Goal: Transaction & Acquisition: Purchase product/service

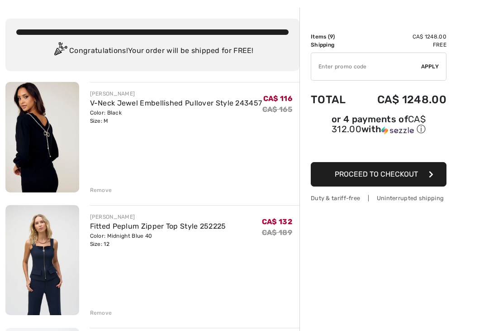
scroll to position [45, 0]
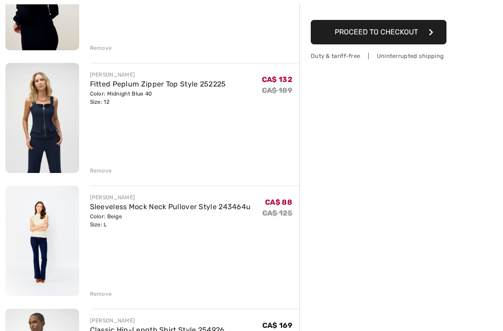
scroll to position [185, 0]
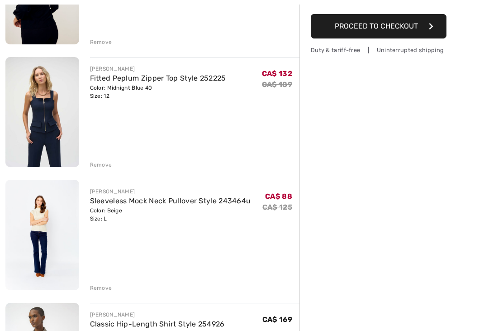
click at [107, 167] on div "Remove" at bounding box center [101, 165] width 22 height 8
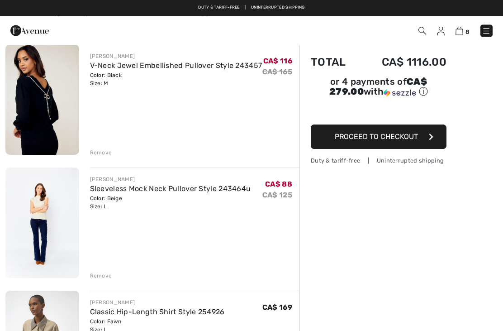
scroll to position [69, 0]
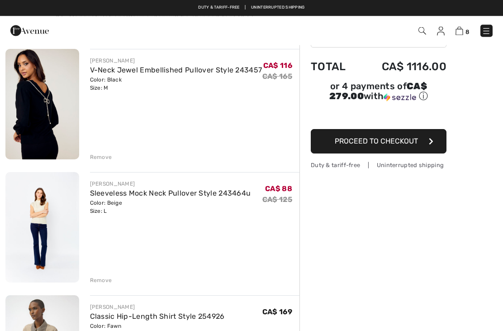
click at [106, 157] on div "Remove" at bounding box center [101, 157] width 22 height 8
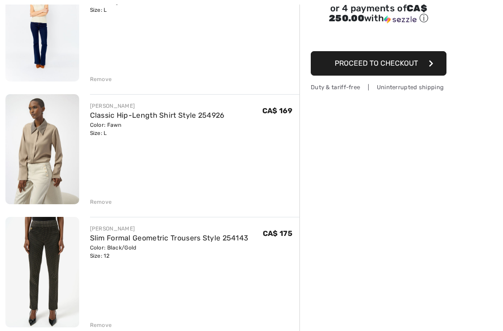
scroll to position [147, 0]
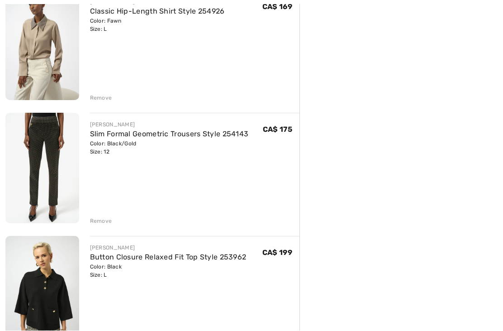
click at [106, 100] on div "Remove" at bounding box center [101, 98] width 22 height 8
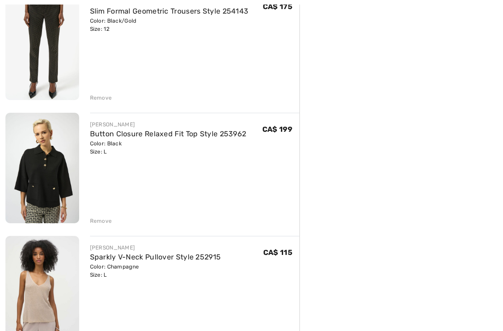
click at [105, 100] on div "Remove" at bounding box center [101, 98] width 22 height 8
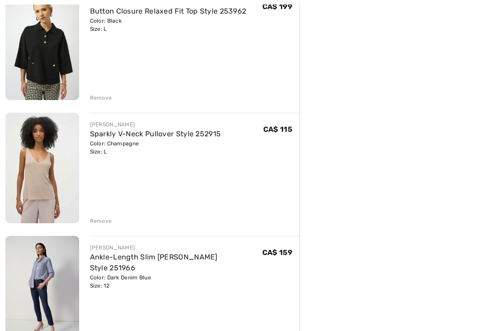
click at [103, 102] on div "FRANK LYMAN Sleeveless Mock Neck Pullover Style 243464u Color: Beige Size: L Fi…" at bounding box center [152, 288] width 294 height 843
click at [103, 101] on div "Remove" at bounding box center [101, 98] width 22 height 8
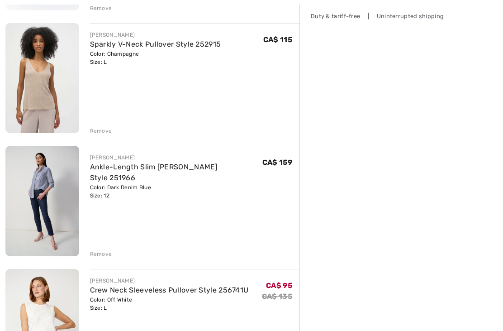
scroll to position [220, 0]
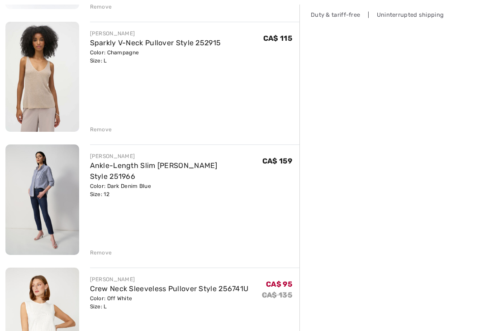
click at [24, 120] on img at bounding box center [42, 77] width 74 height 110
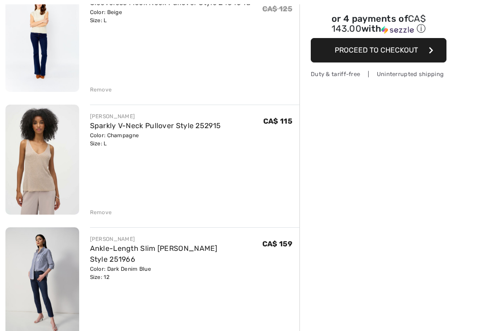
scroll to position [137, 0]
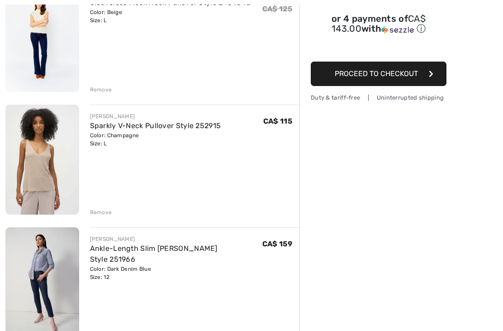
click at [100, 213] on div "Remove" at bounding box center [101, 212] width 22 height 8
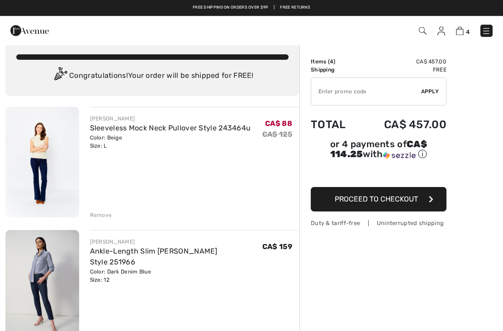
scroll to position [0, 0]
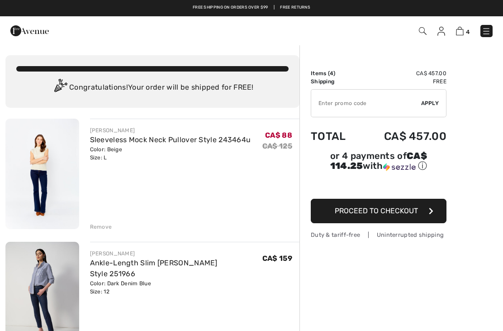
click at [357, 107] on input "TEXT" at bounding box center [366, 103] width 110 height 27
type input "NEW15"
click at [429, 109] on div "✔ Apply Remove" at bounding box center [379, 103] width 136 height 28
click at [430, 106] on span "Apply" at bounding box center [430, 103] width 18 height 8
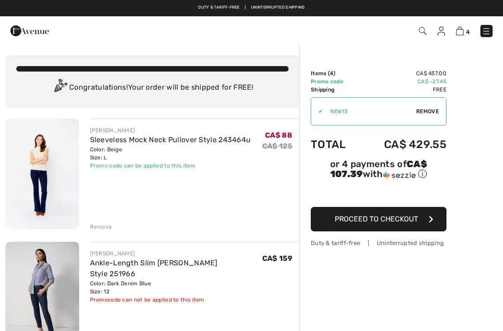
click at [39, 33] on img at bounding box center [29, 31] width 38 height 18
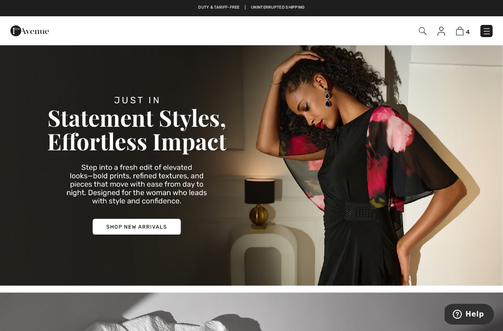
click at [488, 29] on img at bounding box center [486, 31] width 9 height 9
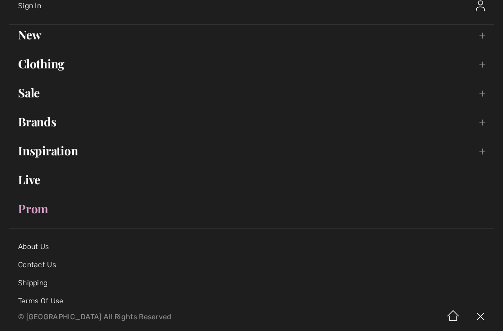
scroll to position [51, 0]
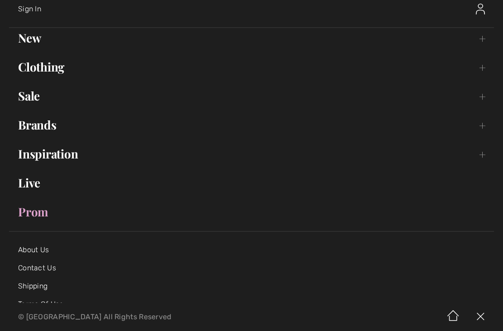
click at [33, 99] on link "Sale Toggle submenu" at bounding box center [251, 96] width 485 height 20
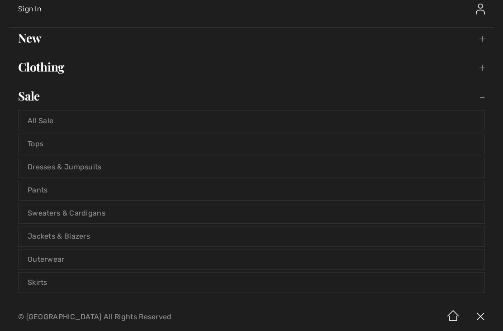
click at [216, 116] on link "All Sale" at bounding box center [252, 121] width 466 height 20
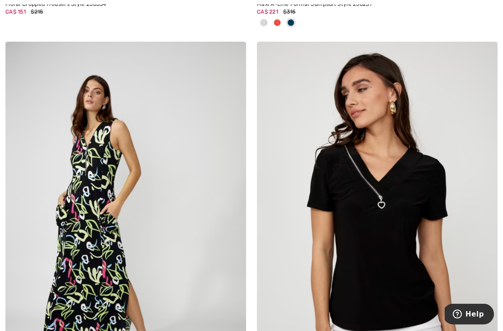
scroll to position [1701, 0]
click at [398, 263] on img at bounding box center [377, 222] width 241 height 361
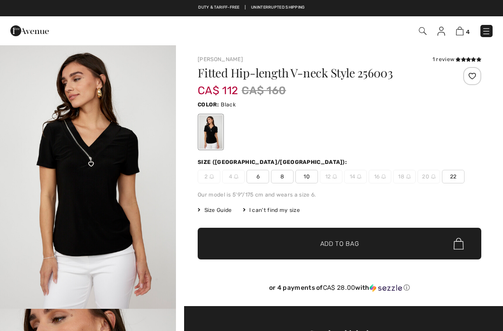
checkbox input "true"
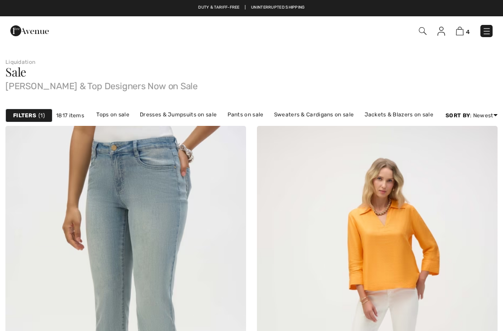
checkbox input "true"
click at [388, 117] on link "Jackets & Blazers on sale" at bounding box center [399, 115] width 78 height 12
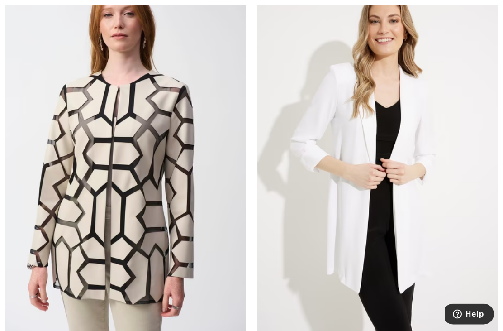
scroll to position [5602, 0]
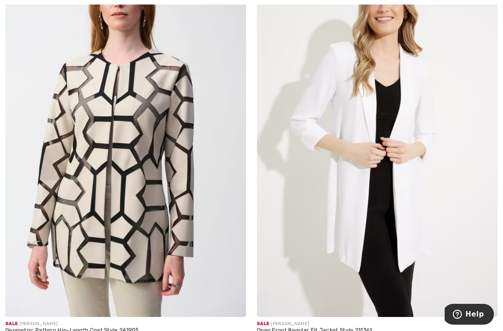
click at [82, 171] on img at bounding box center [125, 136] width 241 height 361
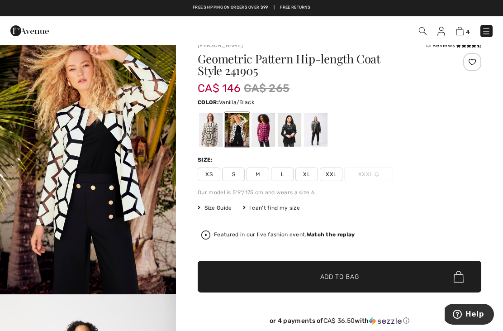
scroll to position [14, 0]
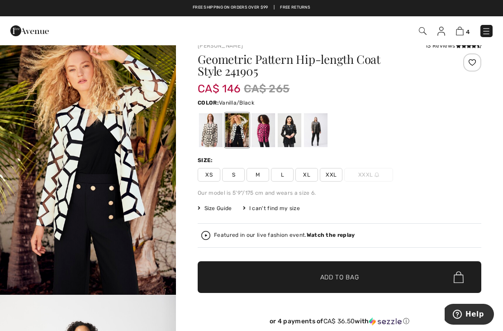
click at [309, 178] on span "XL" at bounding box center [306, 175] width 23 height 14
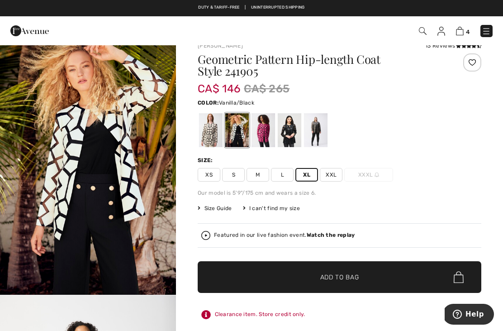
click at [263, 280] on span "✔ Added to Bag Add to Bag" at bounding box center [340, 277] width 284 height 32
click at [206, 135] on div at bounding box center [211, 130] width 24 height 34
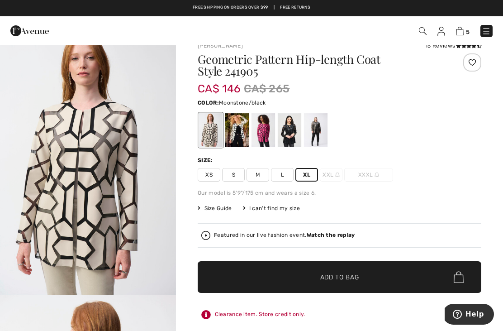
click at [367, 274] on span "✔ Added to Bag Add to Bag" at bounding box center [340, 277] width 284 height 32
click at [463, 29] on img at bounding box center [460, 31] width 8 height 9
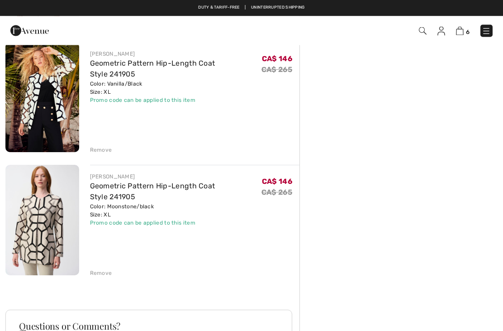
click at [95, 149] on div "Remove" at bounding box center [101, 150] width 22 height 8
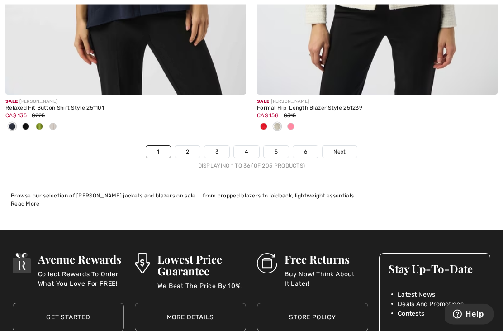
scroll to position [7455, 0]
click at [185, 162] on div "Displaying 1 to 36 (of 205 products)" at bounding box center [251, 166] width 503 height 8
click at [192, 146] on link "2" at bounding box center [187, 152] width 25 height 12
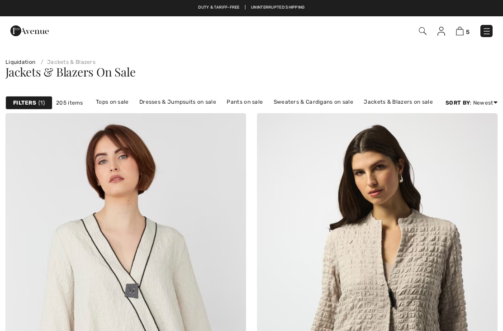
checkbox input "true"
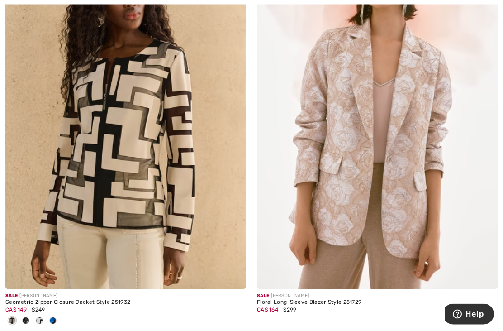
scroll to position [597, 0]
click at [86, 124] on img at bounding box center [125, 108] width 241 height 361
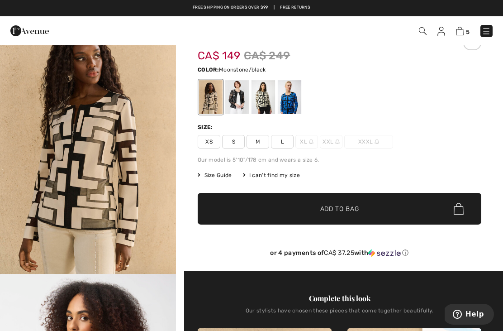
scroll to position [32, 0]
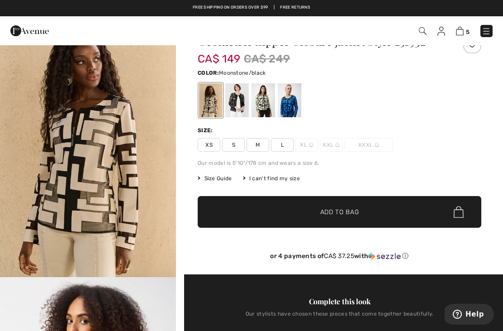
click at [78, 135] on img "1 / 8" at bounding box center [88, 145] width 176 height 264
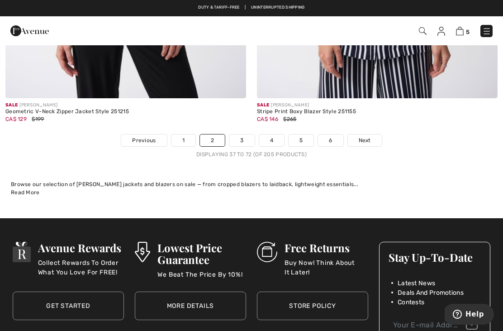
scroll to position [7431, 0]
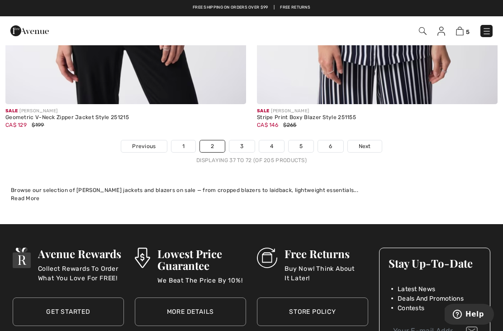
click at [238, 140] on link "3" at bounding box center [241, 146] width 25 height 12
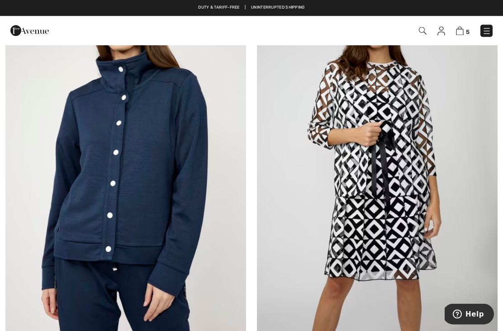
scroll to position [1735, 0]
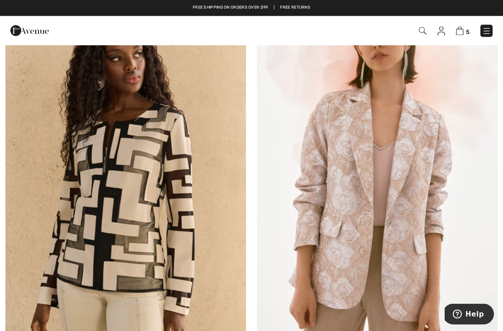
scroll to position [534, 0]
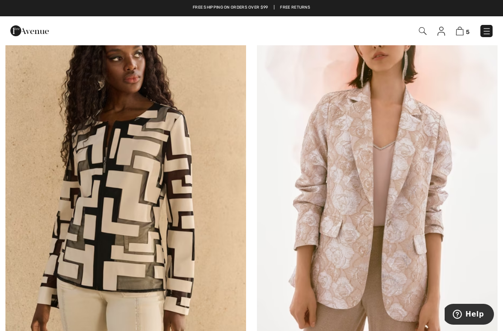
click at [88, 134] on img at bounding box center [125, 171] width 241 height 361
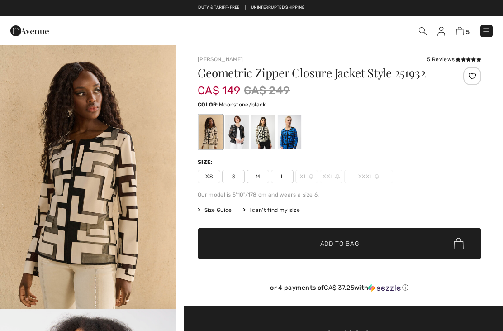
checkbox input "true"
click at [284, 170] on span "L" at bounding box center [282, 177] width 23 height 14
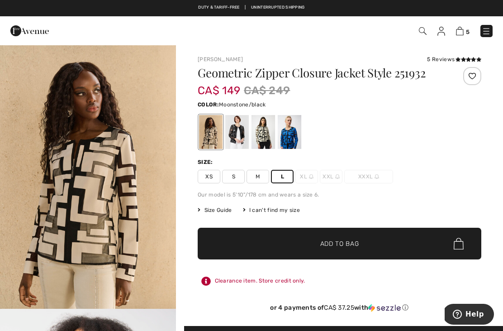
click at [351, 241] on span "Add to Bag" at bounding box center [339, 244] width 39 height 10
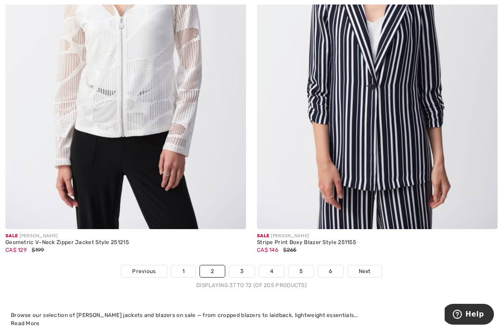
scroll to position [7306, 0]
click at [250, 265] on link "3" at bounding box center [241, 271] width 25 height 12
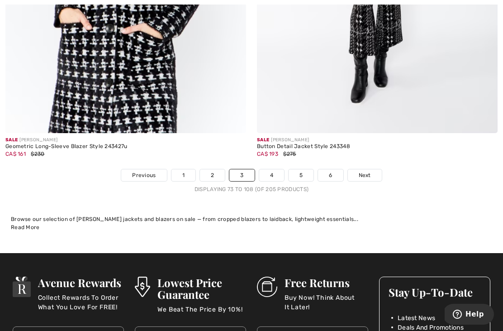
scroll to position [7352, 0]
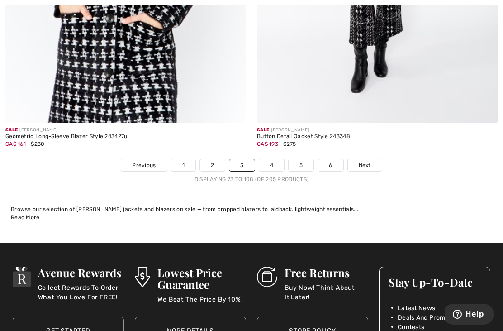
click at [270, 163] on link "4" at bounding box center [271, 165] width 25 height 12
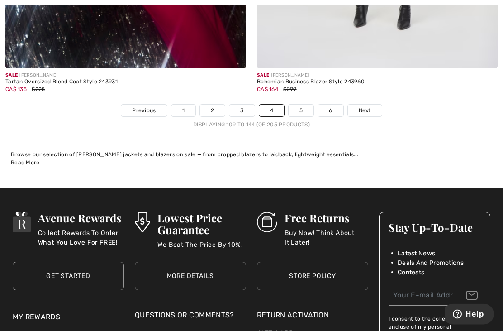
scroll to position [7407, 0]
click at [302, 105] on link "5" at bounding box center [301, 111] width 25 height 12
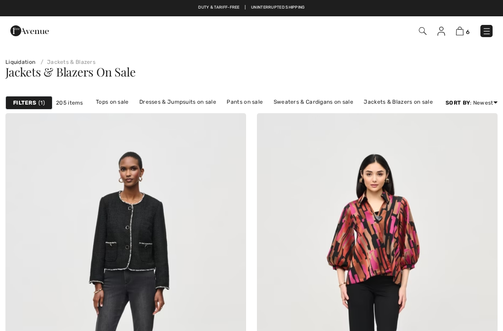
checkbox input "true"
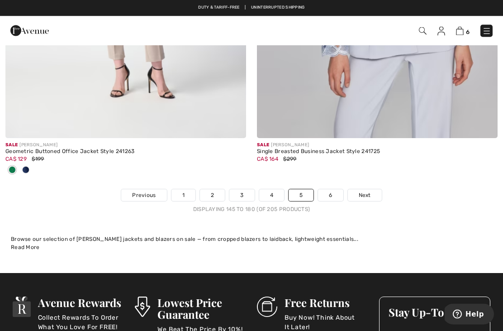
scroll to position [7368, 0]
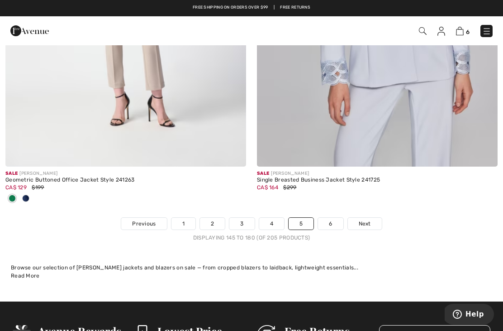
click at [334, 219] on link "6" at bounding box center [330, 224] width 25 height 12
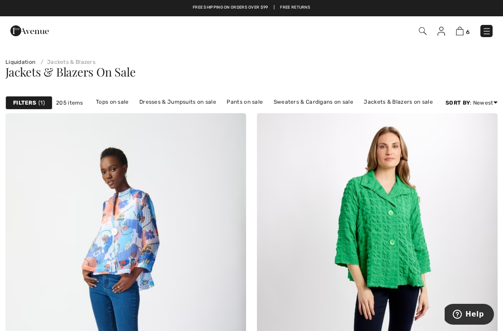
click at [114, 103] on link "Tops on sale" at bounding box center [112, 102] width 42 height 12
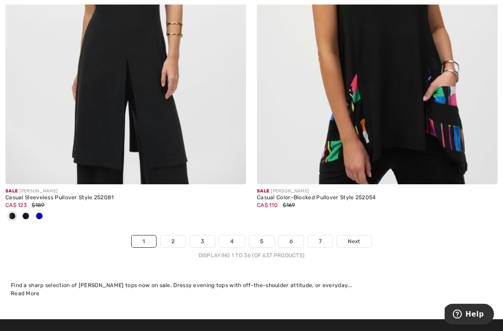
scroll to position [7381, 0]
click at [165, 251] on div "Displaying 1 to 36 (of 637 products)" at bounding box center [251, 255] width 503 height 8
click at [172, 235] on link "2" at bounding box center [173, 241] width 25 height 12
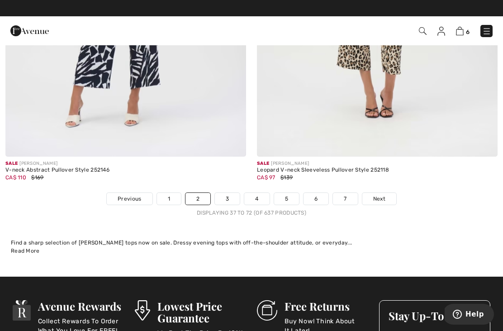
scroll to position [7353, 0]
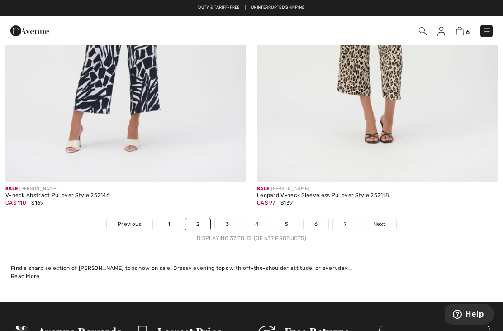
click at [230, 219] on link "3" at bounding box center [227, 224] width 25 height 12
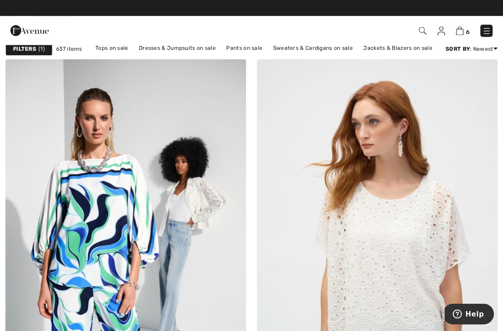
scroll to position [43, 0]
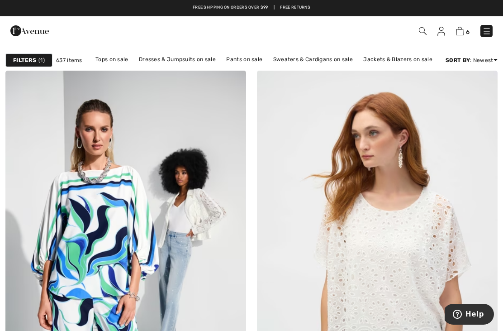
click at [461, 31] on img at bounding box center [460, 31] width 8 height 9
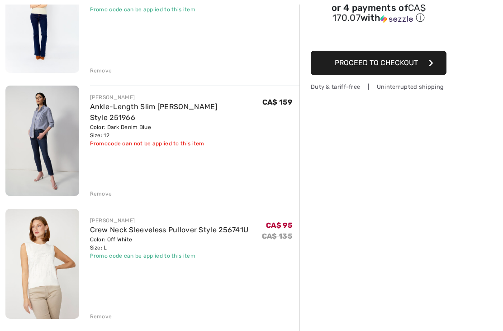
scroll to position [223, 0]
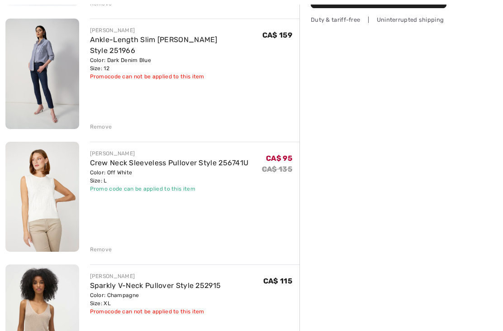
click at [47, 198] on img at bounding box center [42, 197] width 74 height 110
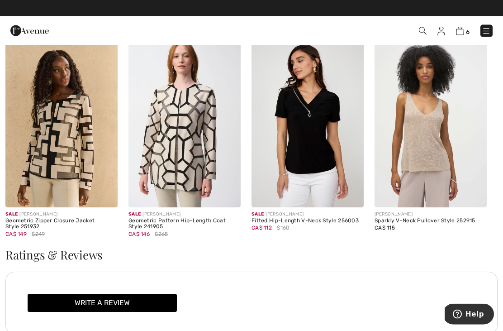
scroll to position [1250, 0]
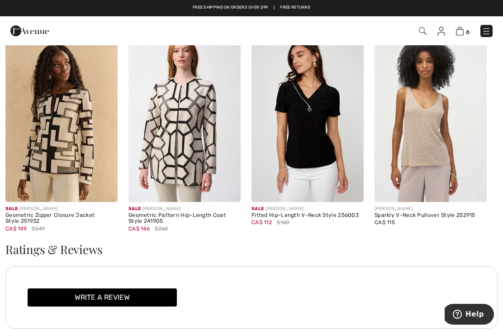
click at [442, 159] on img at bounding box center [431, 117] width 112 height 168
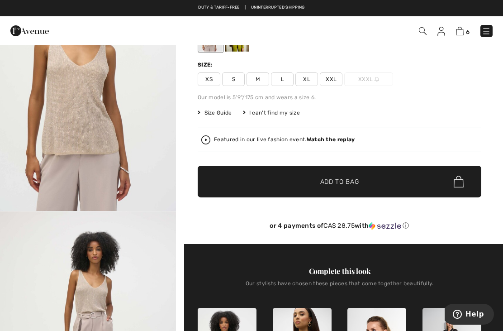
scroll to position [95, 0]
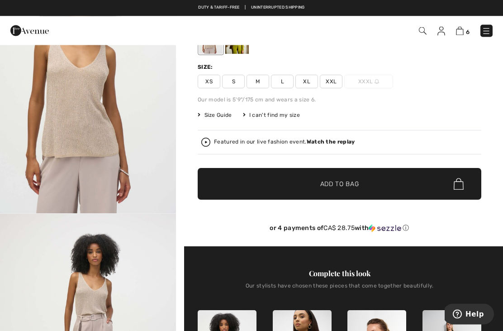
click at [54, 156] on img "1 / 4" at bounding box center [88, 82] width 176 height 264
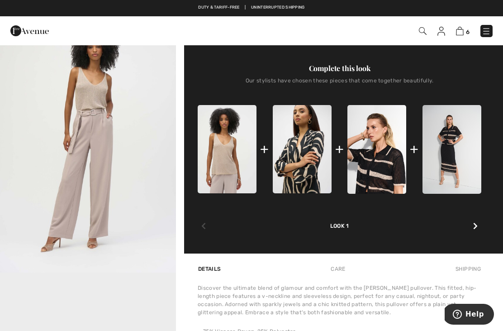
scroll to position [297, 0]
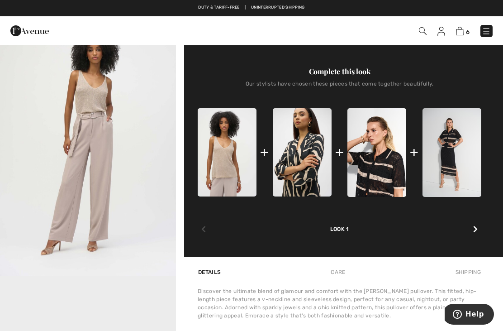
click at [60, 140] on img "2 / 4" at bounding box center [88, 144] width 176 height 264
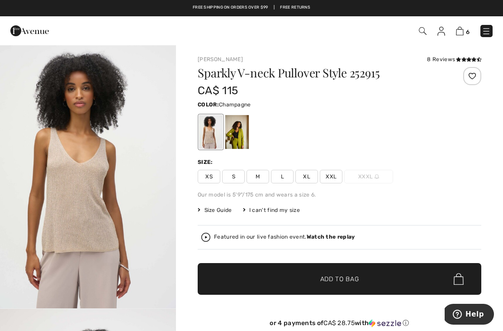
click at [289, 173] on span "L" at bounding box center [282, 177] width 23 height 14
click at [328, 276] on span "Add to Bag" at bounding box center [339, 279] width 39 height 10
